Goal: Obtain resource: Download file/media

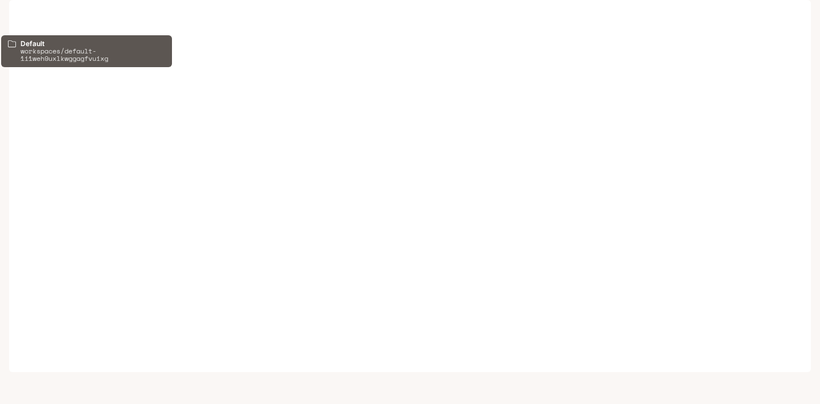
click at [65, 14] on p "Default" at bounding box center [61, 16] width 28 height 10
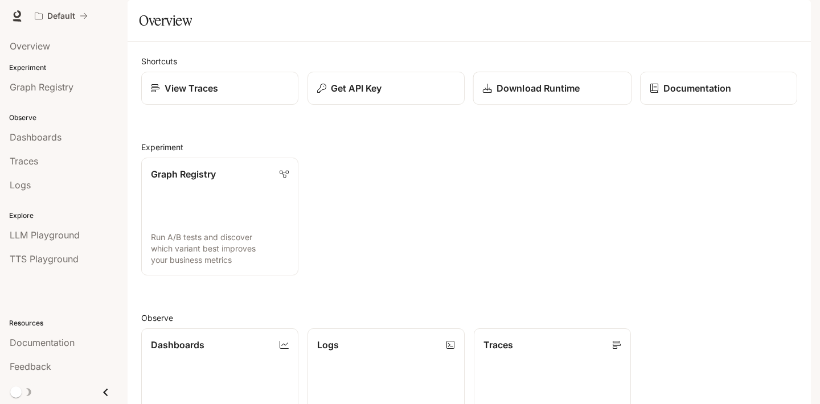
click at [514, 95] on p "Download Runtime" at bounding box center [538, 88] width 83 height 14
